Goal: Task Accomplishment & Management: Manage account settings

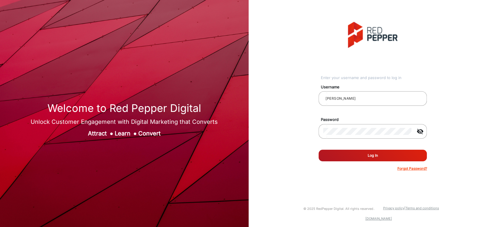
click at [363, 154] on button "Log In" at bounding box center [373, 156] width 108 height 12
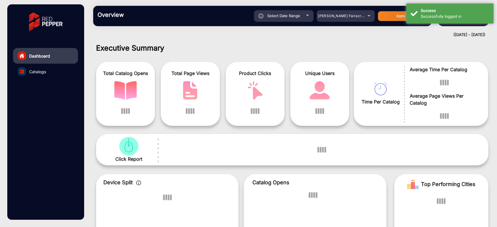
scroll to position [4, 0]
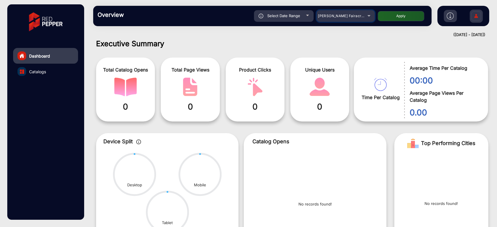
click at [372, 19] on div "[PERSON_NAME] Fairacre Farms" at bounding box center [346, 16] width 58 height 7
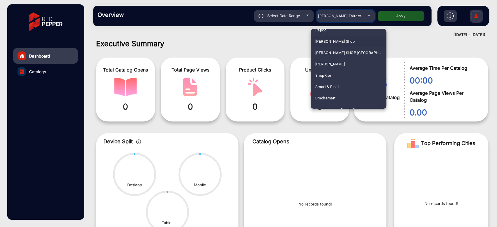
scroll to position [1463, 0]
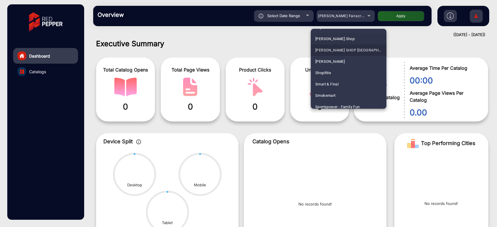
click at [353, 54] on mat-option "[PERSON_NAME] SHOP [GEOGRAPHIC_DATA]" at bounding box center [349, 50] width 76 height 11
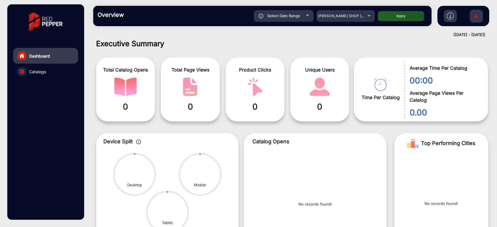
click at [395, 14] on button "Apply" at bounding box center [401, 16] width 47 height 10
type input "[DATE]"
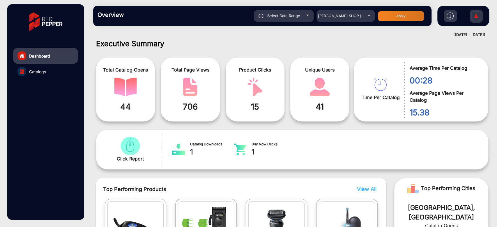
click at [307, 19] on div "Select Date Range" at bounding box center [284, 16] width 60 height 12
type input "[DATE]"
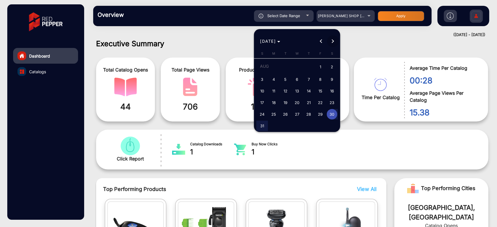
click at [328, 39] on span "Next month" at bounding box center [333, 42] width 12 height 12
click at [307, 78] on span "4" at bounding box center [308, 78] width 10 height 10
type input "[DATE]"
click at [307, 78] on span "4" at bounding box center [308, 78] width 10 height 10
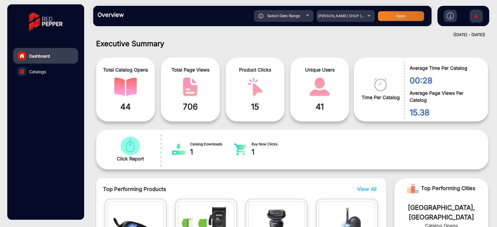
type input "[DATE]"
click at [388, 18] on button "Apply" at bounding box center [401, 16] width 47 height 10
type input "[DATE]"
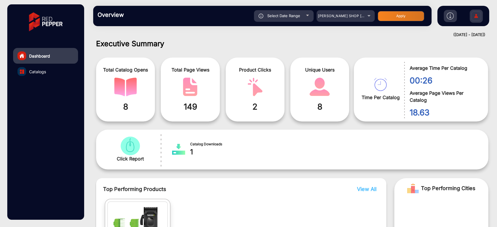
click at [299, 13] on span "Select Date Range" at bounding box center [283, 15] width 33 height 5
type input "[DATE]"
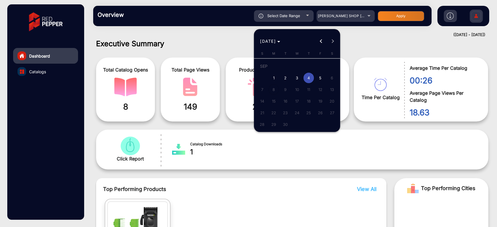
click at [315, 74] on button "5" at bounding box center [321, 78] width 12 height 12
type input "[DATE]"
click at [315, 74] on button "5" at bounding box center [321, 78] width 12 height 12
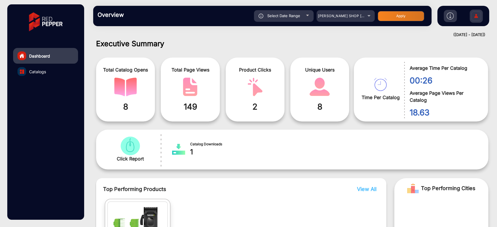
type input "[DATE]"
click at [384, 12] on button "Apply" at bounding box center [401, 16] width 47 height 10
type input "[DATE]"
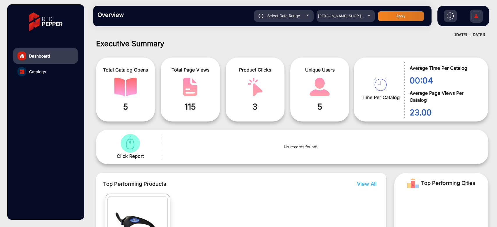
click at [301, 20] on div "Select Date Range" at bounding box center [284, 16] width 60 height 12
type input "[DATE]"
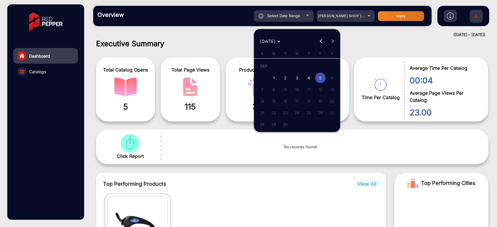
click at [317, 78] on span "5" at bounding box center [320, 78] width 10 height 10
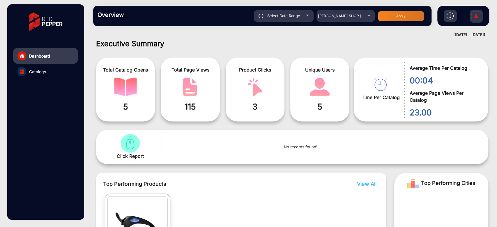
type input "[DATE]"
click at [383, 16] on button "Apply" at bounding box center [401, 16] width 47 height 10
type input "[DATE]"
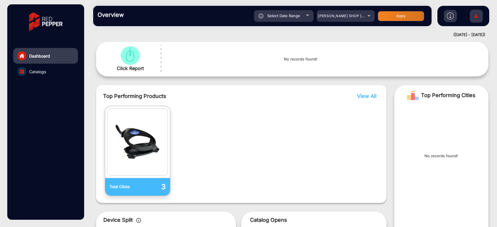
scroll to position [4, 0]
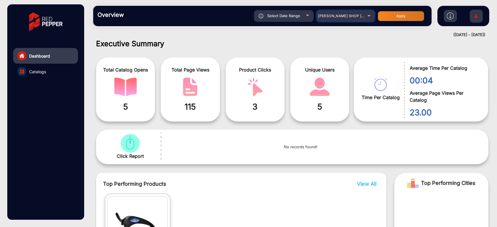
click at [361, 16] on div "[PERSON_NAME] SHOP [GEOGRAPHIC_DATA]" at bounding box center [341, 16] width 47 height 7
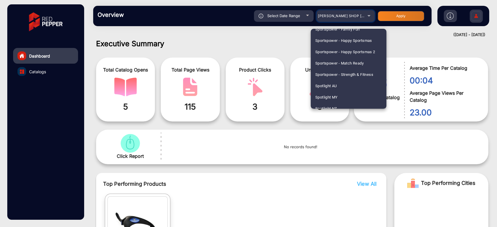
scroll to position [1551, 0]
click at [340, 100] on mat-option "Spotlight NZ" at bounding box center [349, 98] width 76 height 11
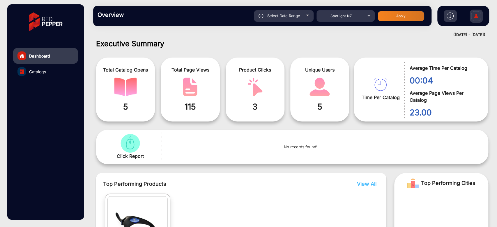
click at [402, 20] on button "Apply" at bounding box center [401, 16] width 47 height 10
type input "[DATE]"
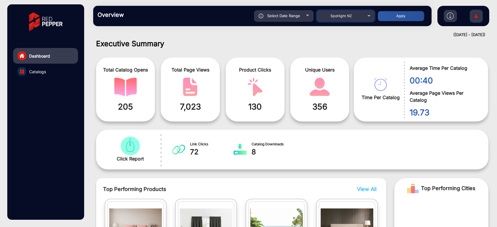
click at [335, 16] on span "Spotlight NZ" at bounding box center [342, 16] width 22 height 4
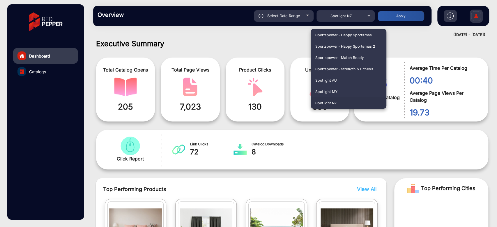
click at [294, 50] on div at bounding box center [248, 113] width 497 height 227
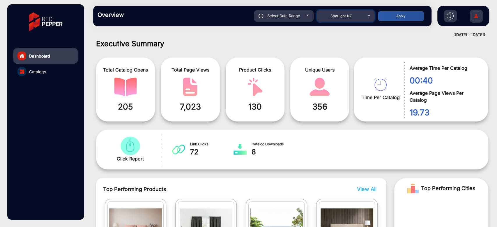
click at [345, 15] on span "Spotlight NZ" at bounding box center [342, 16] width 22 height 4
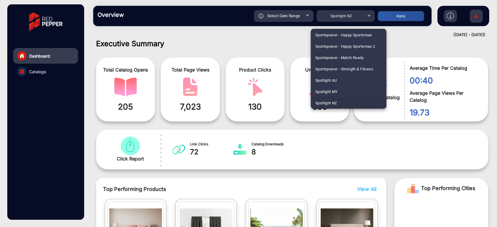
click at [297, 31] on div at bounding box center [248, 113] width 497 height 227
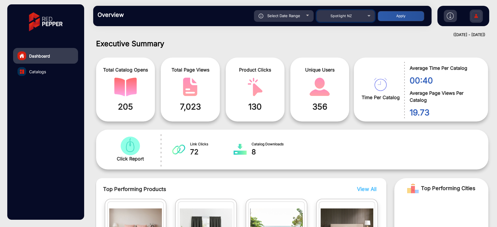
click at [339, 14] on span "Spotlight NZ" at bounding box center [342, 16] width 22 height 4
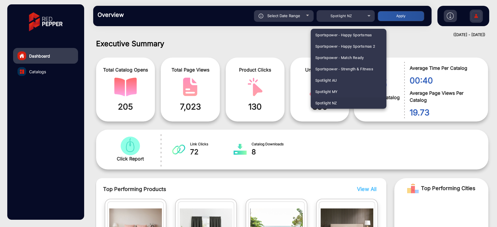
click at [286, 44] on div at bounding box center [248, 113] width 497 height 227
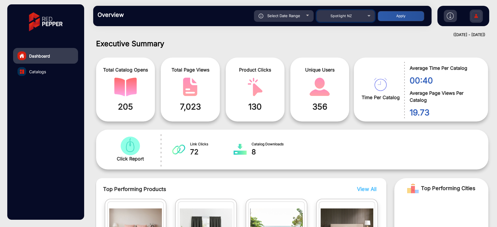
click at [349, 20] on mat-select "Spotlight NZ" at bounding box center [346, 16] width 58 height 12
click at [349, 18] on div "Spotlight NZ" at bounding box center [341, 16] width 47 height 7
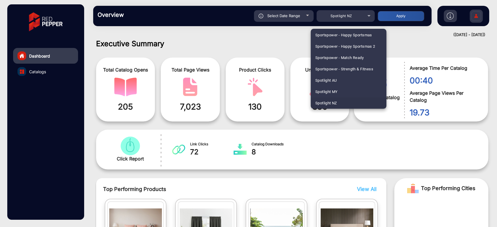
click at [264, 54] on div at bounding box center [248, 113] width 497 height 227
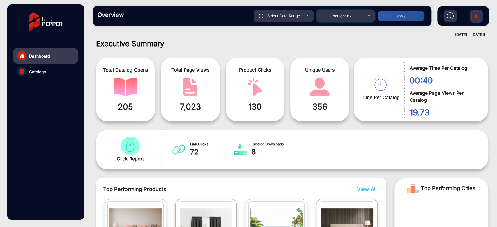
click at [345, 20] on mat-select "Spotlight NZ" at bounding box center [346, 16] width 58 height 12
click at [45, 69] on span "Catalogs" at bounding box center [37, 72] width 17 height 6
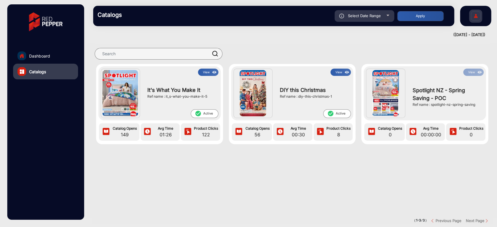
click at [52, 54] on link "Dashboard" at bounding box center [45, 56] width 65 height 16
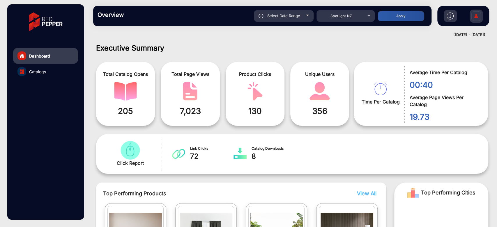
scroll to position [4, 0]
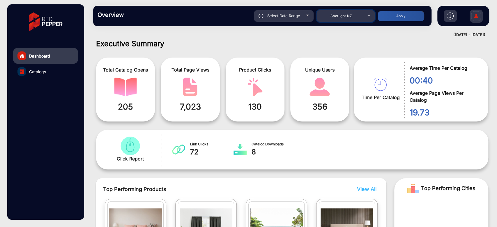
click at [360, 16] on div "Spotlight NZ" at bounding box center [341, 16] width 47 height 7
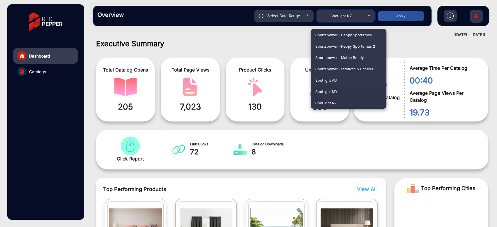
scroll to position [684, 0]
click at [349, 93] on mat-option "Fluidra" at bounding box center [349, 91] width 76 height 11
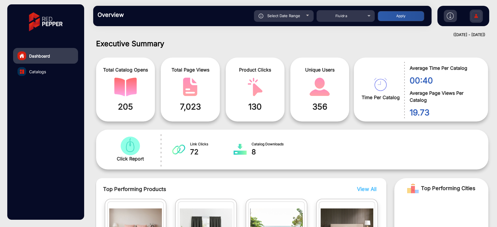
click at [399, 15] on button "Apply" at bounding box center [401, 16] width 47 height 10
type input "[DATE]"
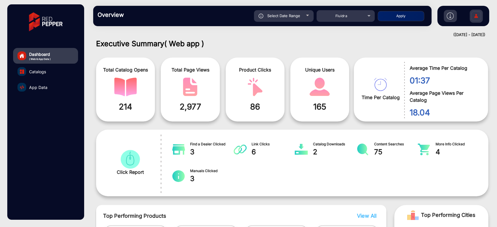
click at [37, 87] on span "App Data" at bounding box center [38, 87] width 18 height 6
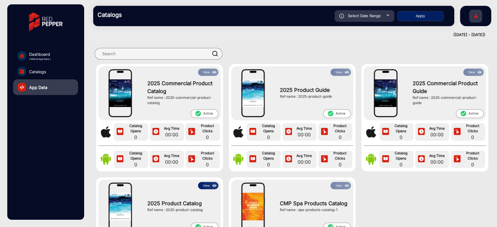
click at [380, 16] on span "Select Date Range" at bounding box center [364, 15] width 33 height 5
type input "[DATE]"
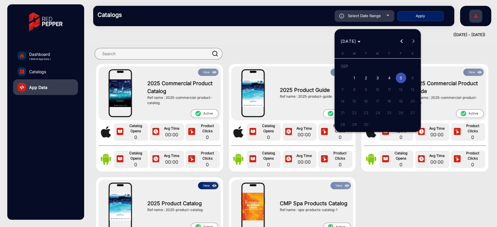
click at [315, 45] on div at bounding box center [248, 113] width 497 height 227
